Goal: Unclear: Browse casually

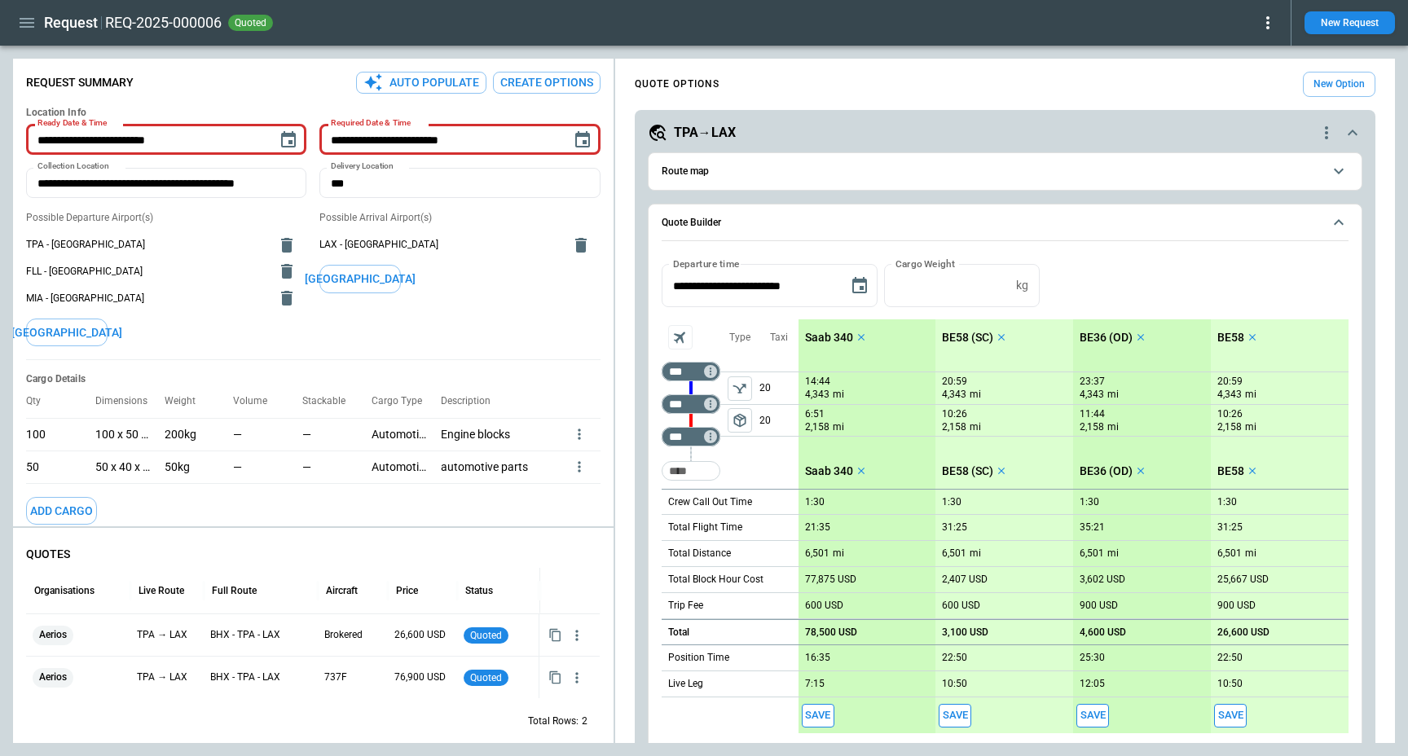
scroll to position [108, 0]
